Goal: Task Accomplishment & Management: Use online tool/utility

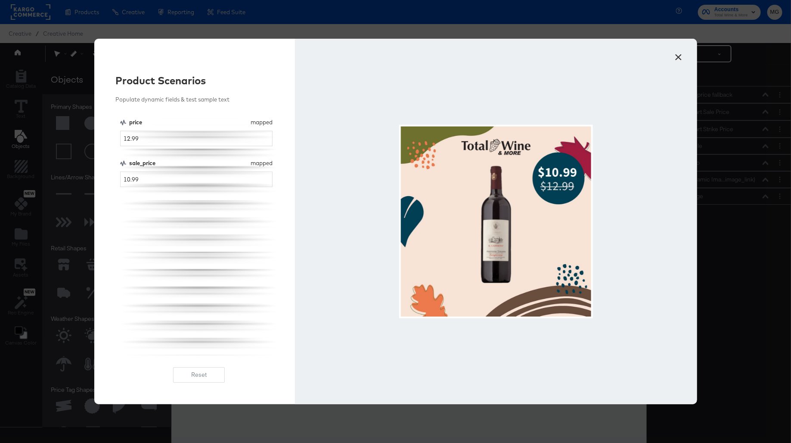
click at [681, 56] on button "×" at bounding box center [678, 54] width 15 height 15
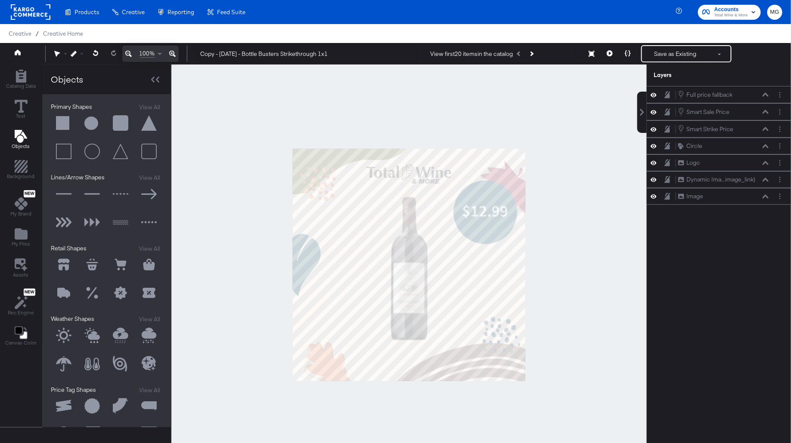
click at [532, 283] on div at bounding box center [408, 265] width 475 height 401
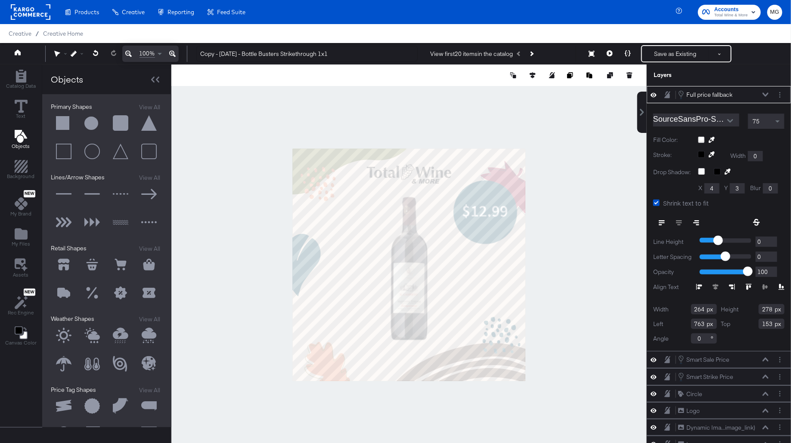
click at [557, 222] on div at bounding box center [408, 265] width 475 height 401
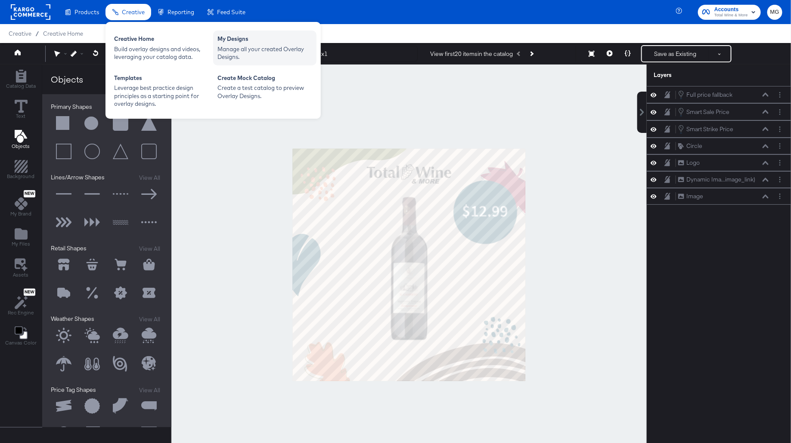
click at [232, 53] on div "Manage all your created Overlay Designs." at bounding box center [264, 53] width 95 height 16
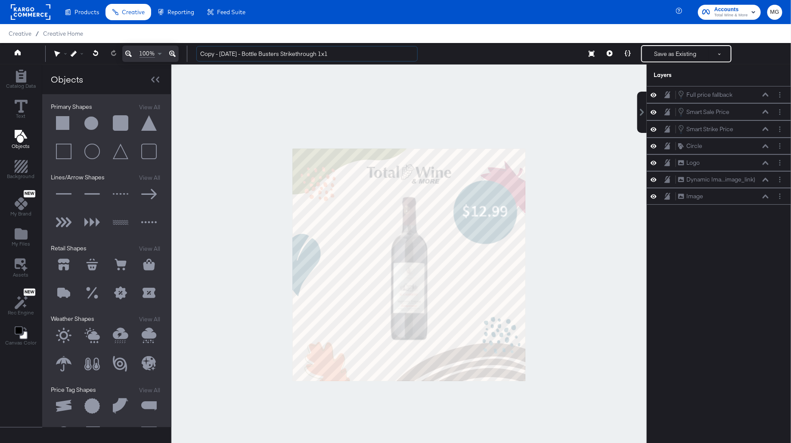
drag, startPoint x: 250, startPoint y: 55, endPoint x: 147, endPoint y: 55, distance: 102.9
click at [148, 55] on div "100% Copy - [DATE] - Bottle Busters Strikethrough 1x1 Resize Save as Existing S…" at bounding box center [395, 54] width 791 height 22
type input "Fall Bottle Busters Strikethrough 1x1"
click at [572, 108] on div at bounding box center [408, 265] width 475 height 401
click at [677, 54] on button "Save as Existing" at bounding box center [675, 53] width 67 height 15
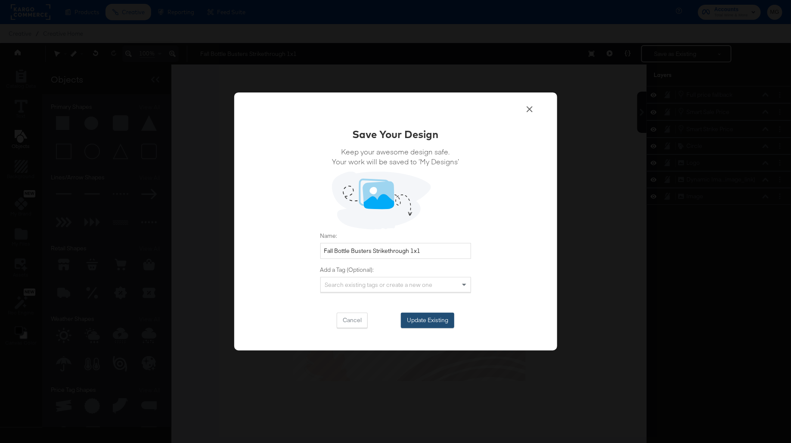
click at [434, 321] on button "Update Existing" at bounding box center [427, 320] width 53 height 15
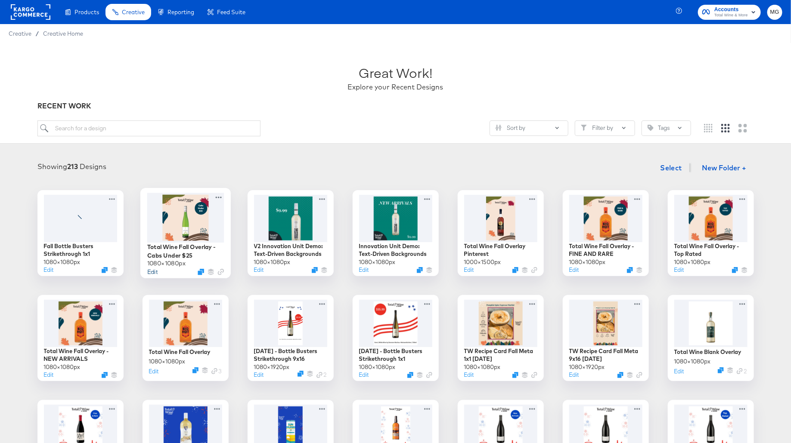
click at [153, 272] on button "Edit" at bounding box center [152, 272] width 10 height 8
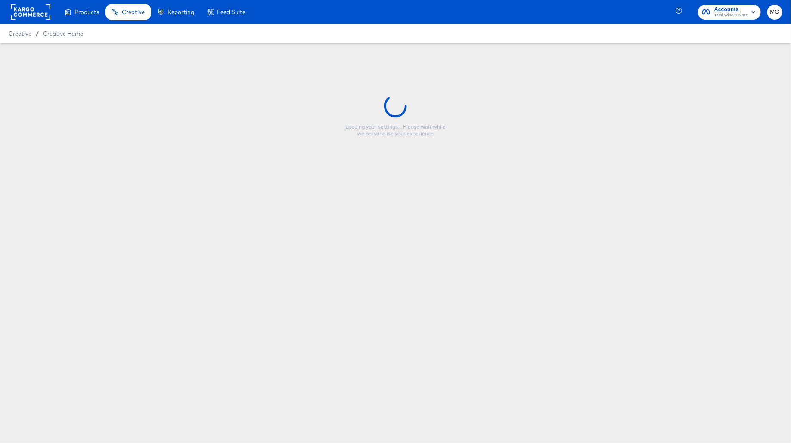
type input "Total Wine Fall Overlay - Cabs Under $25"
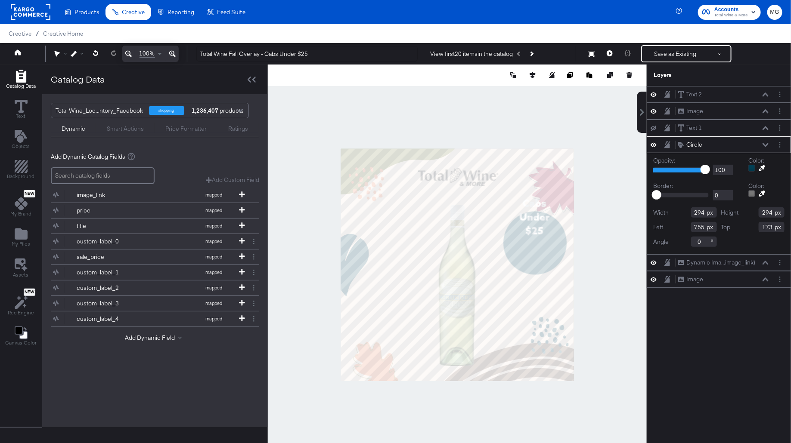
type input "303"
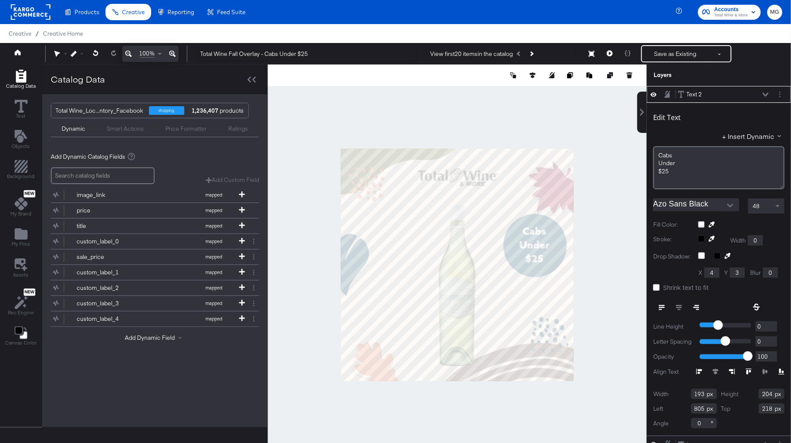
type input "348"
click at [592, 271] on div at bounding box center [457, 265] width 379 height 401
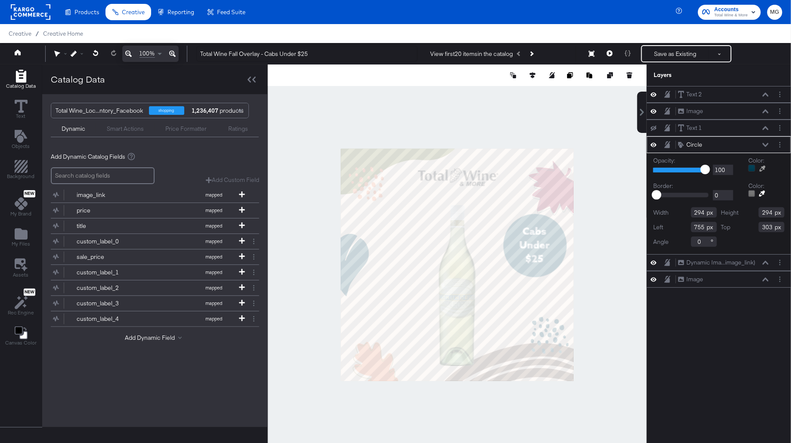
click at [759, 169] on icon at bounding box center [762, 169] width 6 height 6
click at [374, 364] on div at bounding box center [457, 265] width 378 height 401
click at [623, 334] on div at bounding box center [457, 265] width 379 height 401
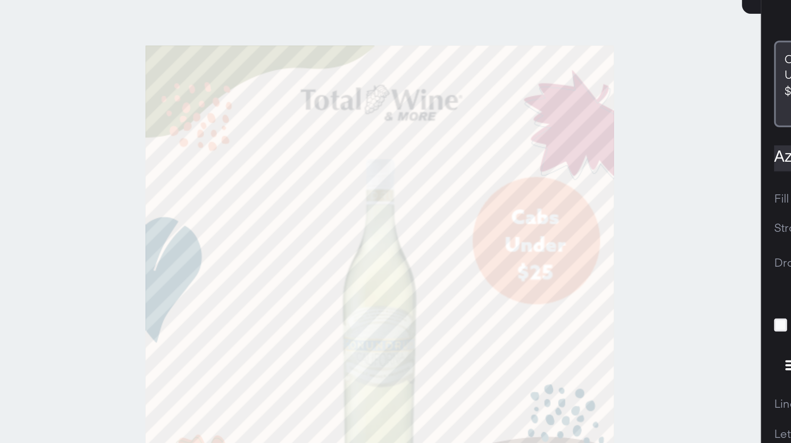
type input "360"
click at [606, 253] on div at bounding box center [457, 265] width 379 height 401
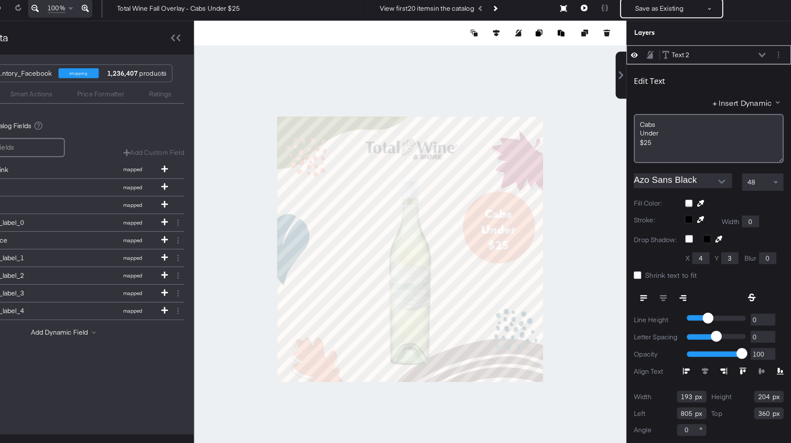
click at [622, 263] on div at bounding box center [457, 265] width 379 height 401
type input "1213"
type input "426"
type input "348"
click at [593, 271] on div at bounding box center [457, 265] width 379 height 401
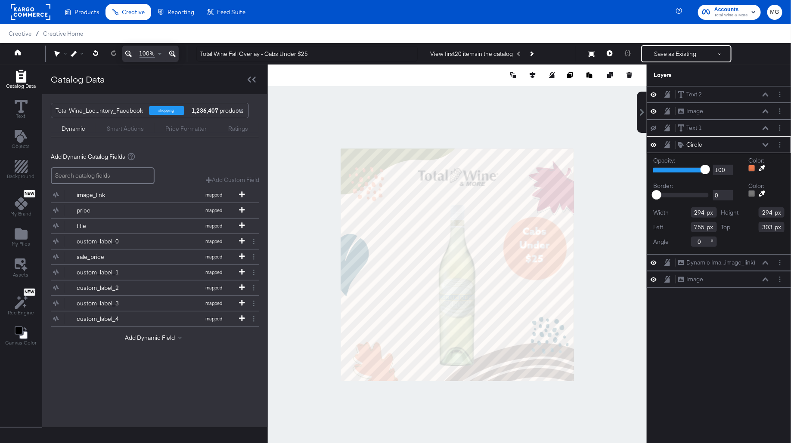
type input "317"
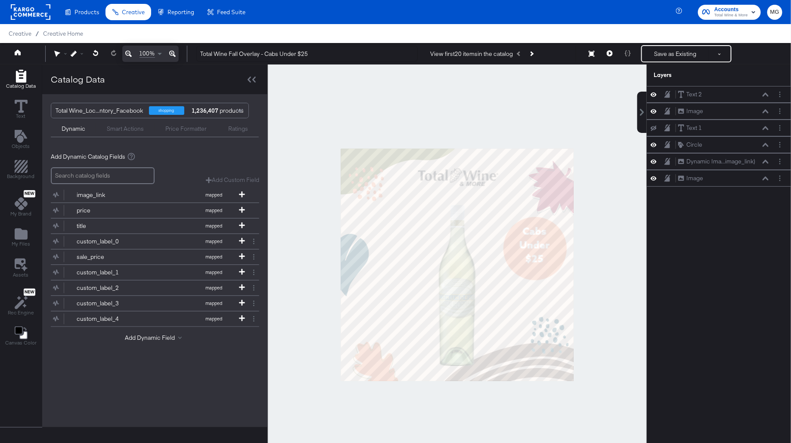
click at [605, 274] on div at bounding box center [457, 265] width 379 height 401
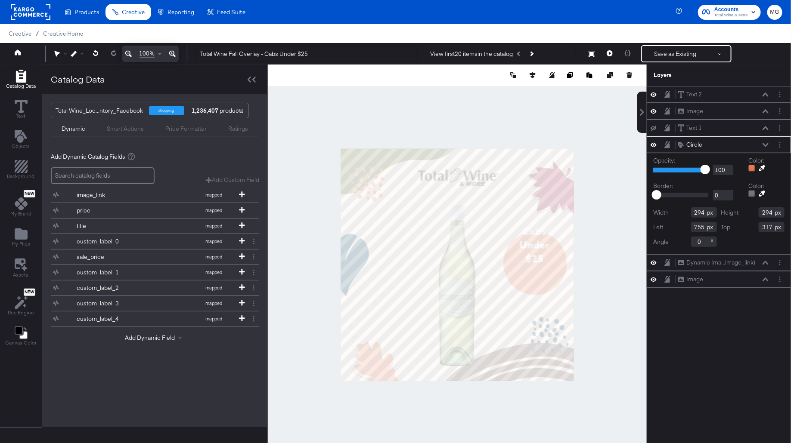
type input "385"
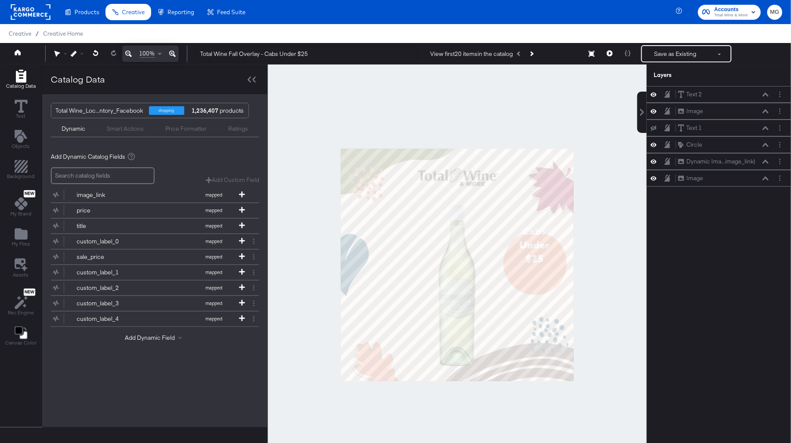
click at [630, 278] on div at bounding box center [457, 265] width 379 height 401
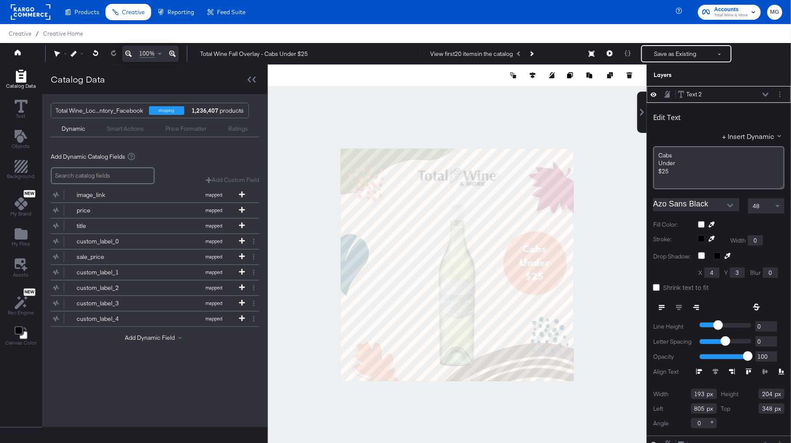
type input "430"
click at [618, 272] on div at bounding box center [457, 265] width 379 height 401
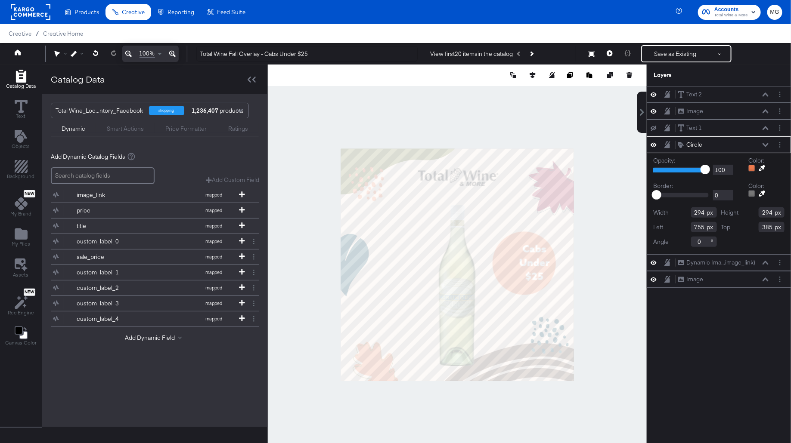
type input "733"
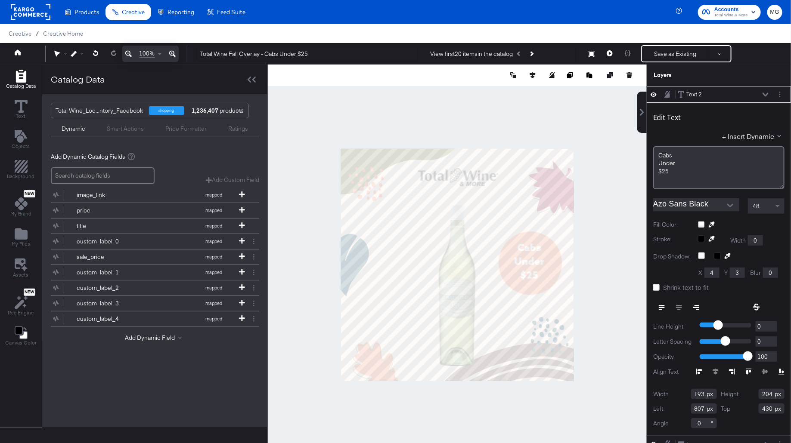
type input "781"
type input "424"
click at [580, 278] on div at bounding box center [457, 265] width 379 height 401
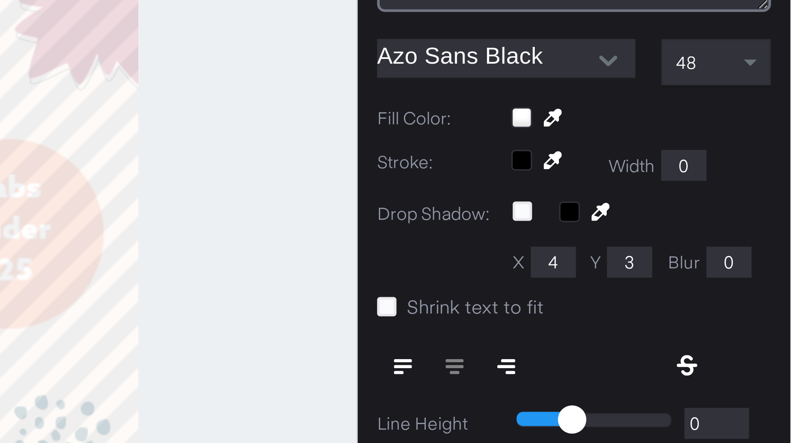
click at [678, 86] on div "Catalog Data Text Objects Background New My Brand My Files Assets New Rec Engin…" at bounding box center [395, 76] width 791 height 22
type input "1443"
type input "430"
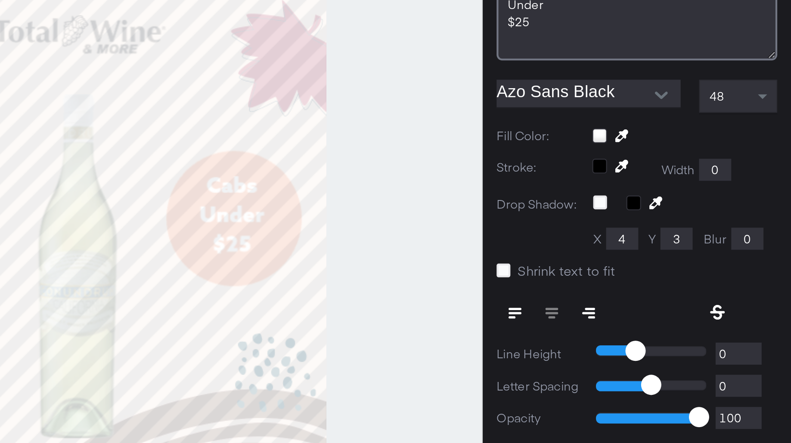
click at [643, 256] on div at bounding box center [457, 265] width 379 height 401
type input "1293"
type input "430"
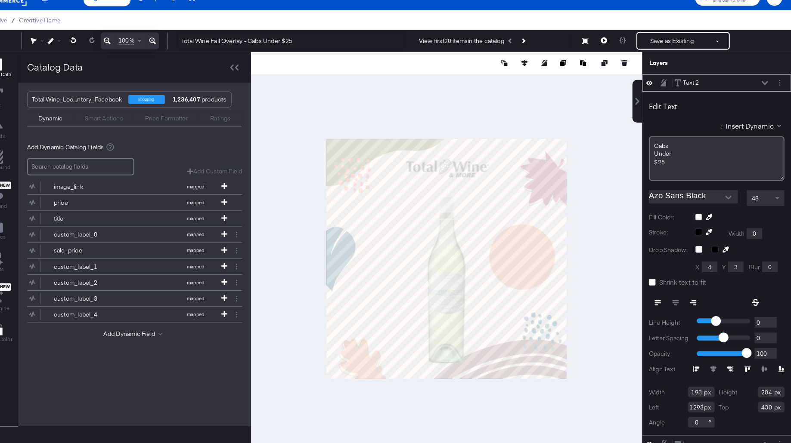
scroll to position [8, 0]
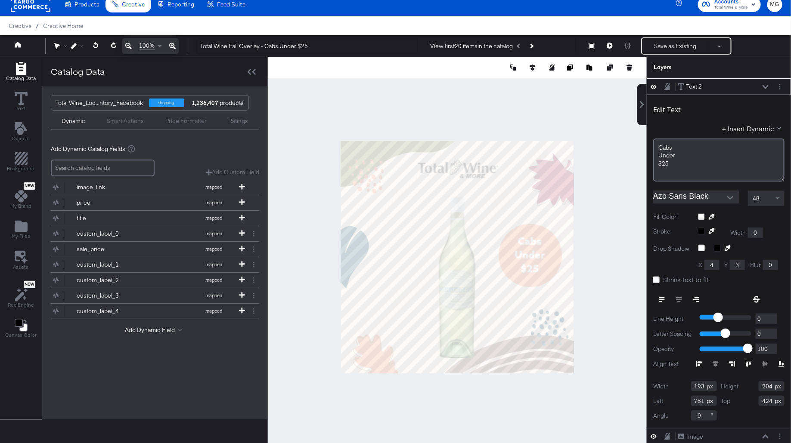
type input "783"
type input "430"
click at [587, 268] on div at bounding box center [457, 257] width 379 height 401
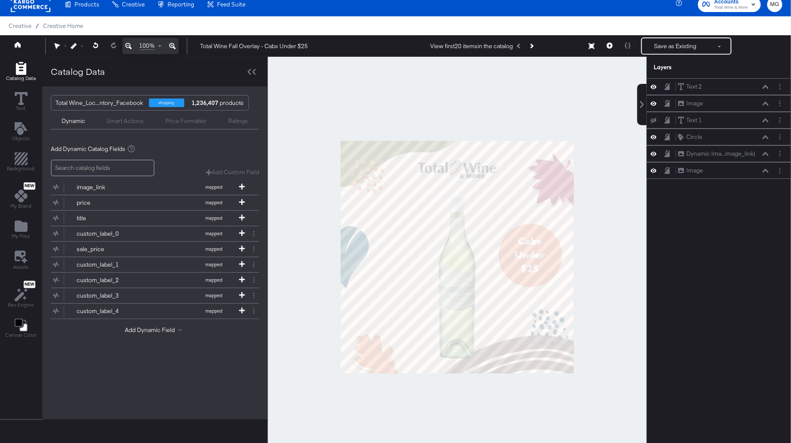
scroll to position [8, 0]
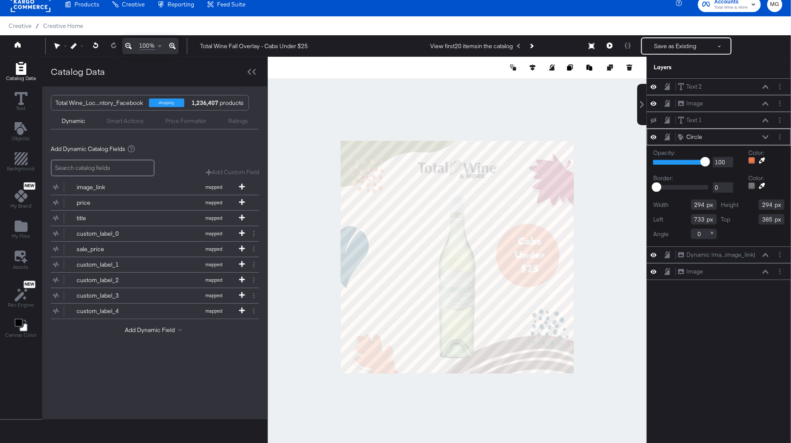
type input "721"
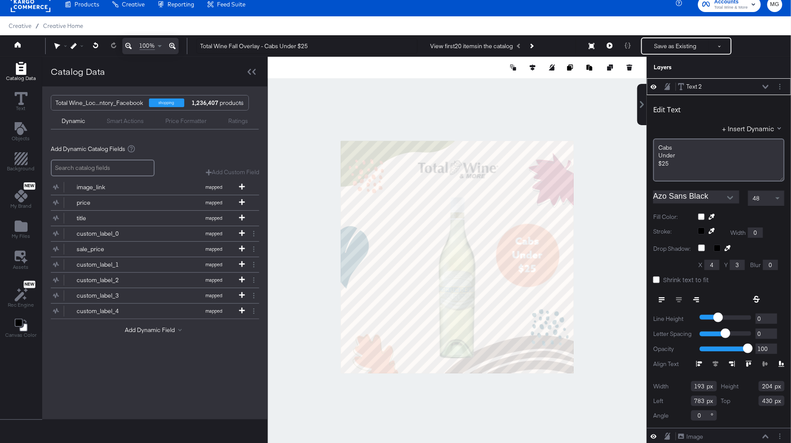
type input "771"
click at [603, 266] on div at bounding box center [457, 257] width 379 height 401
